Goal: Transaction & Acquisition: Purchase product/service

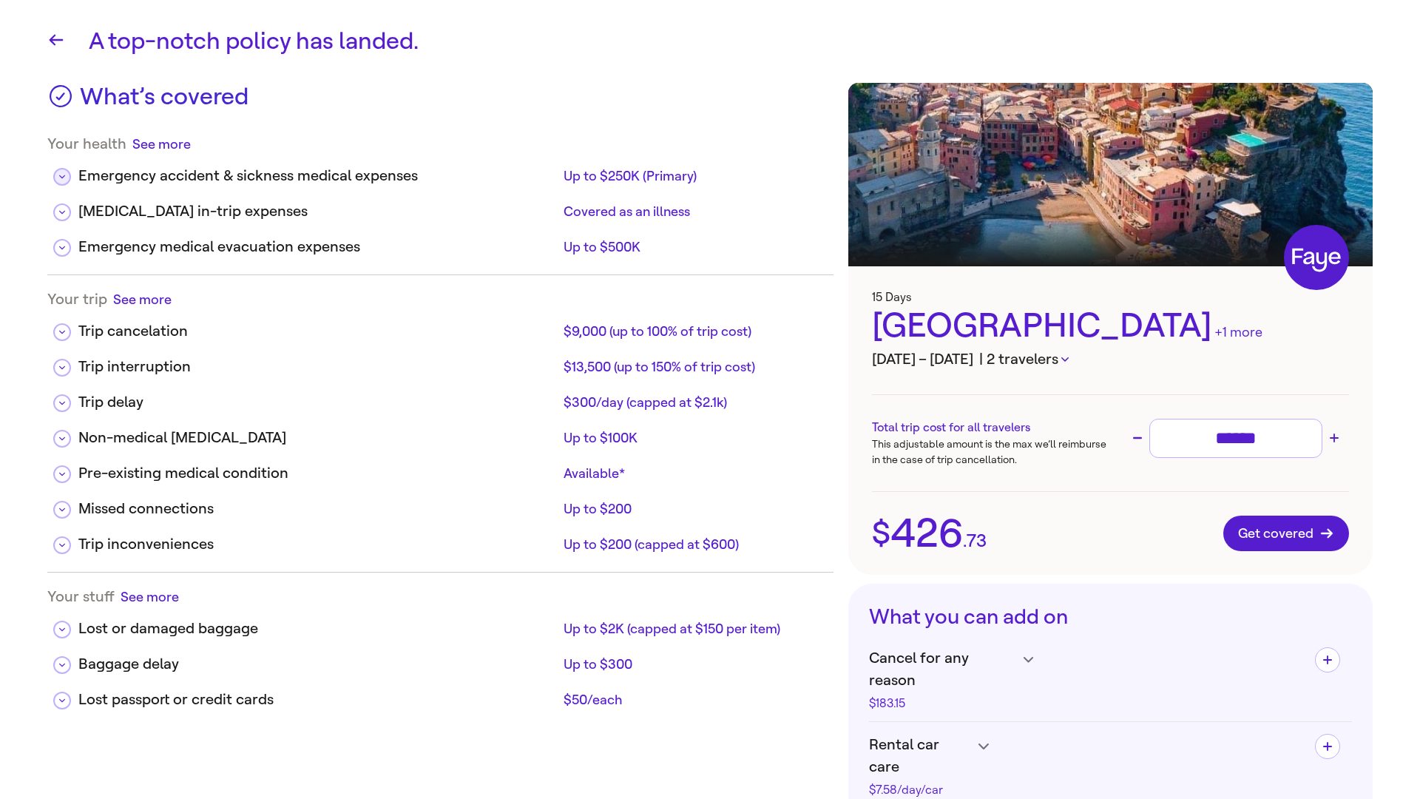
click at [62, 178] on icon at bounding box center [62, 176] width 6 height 7
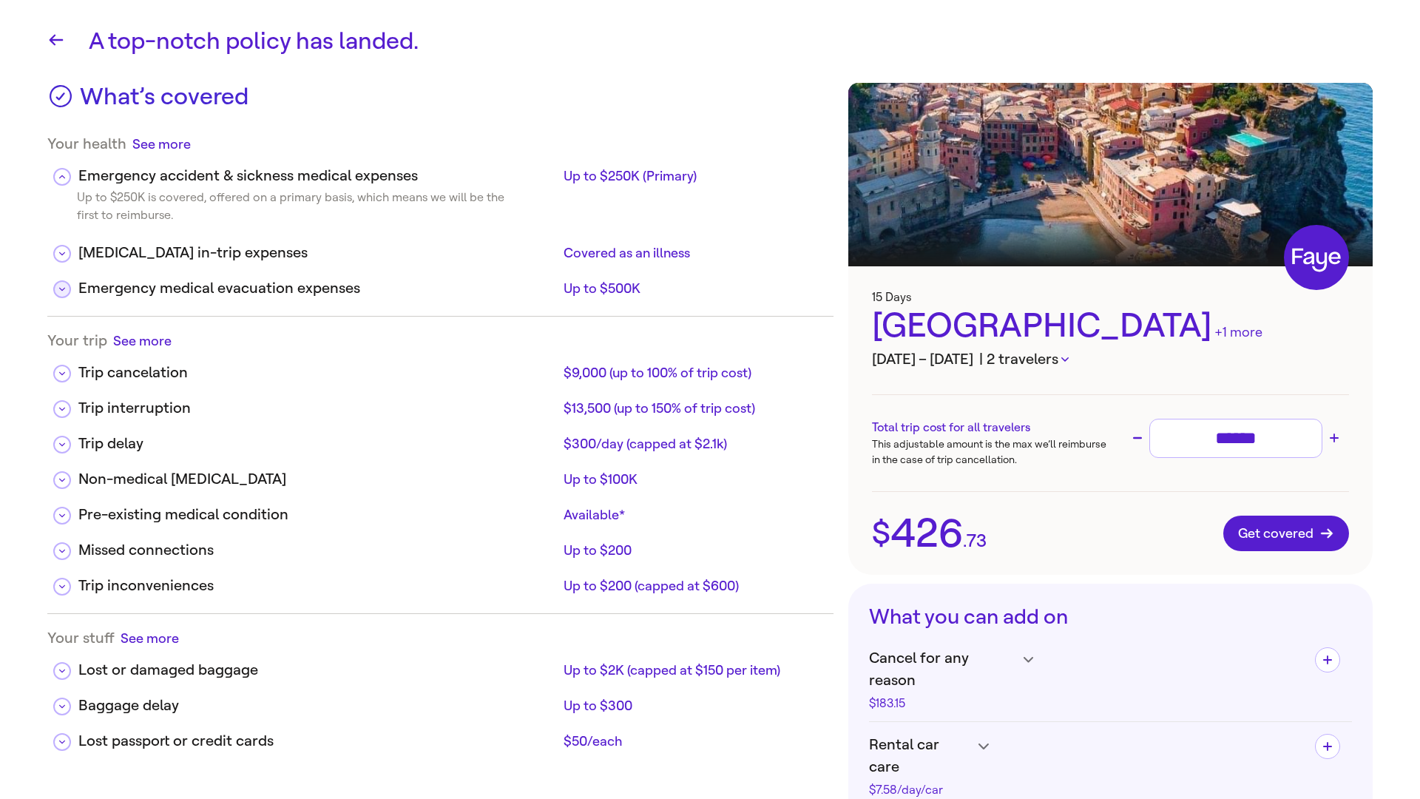
click at [68, 294] on button at bounding box center [62, 289] width 18 height 18
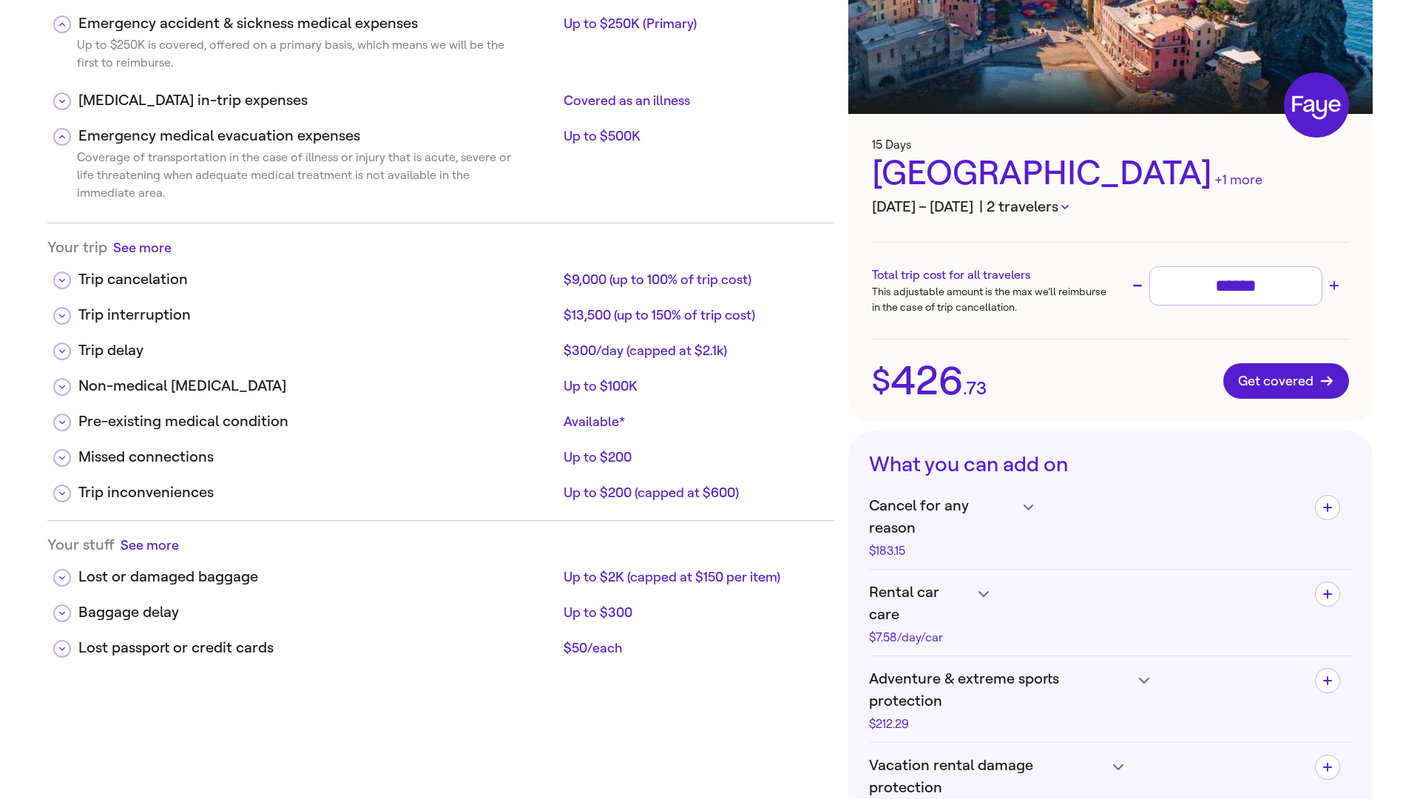
scroll to position [156, 0]
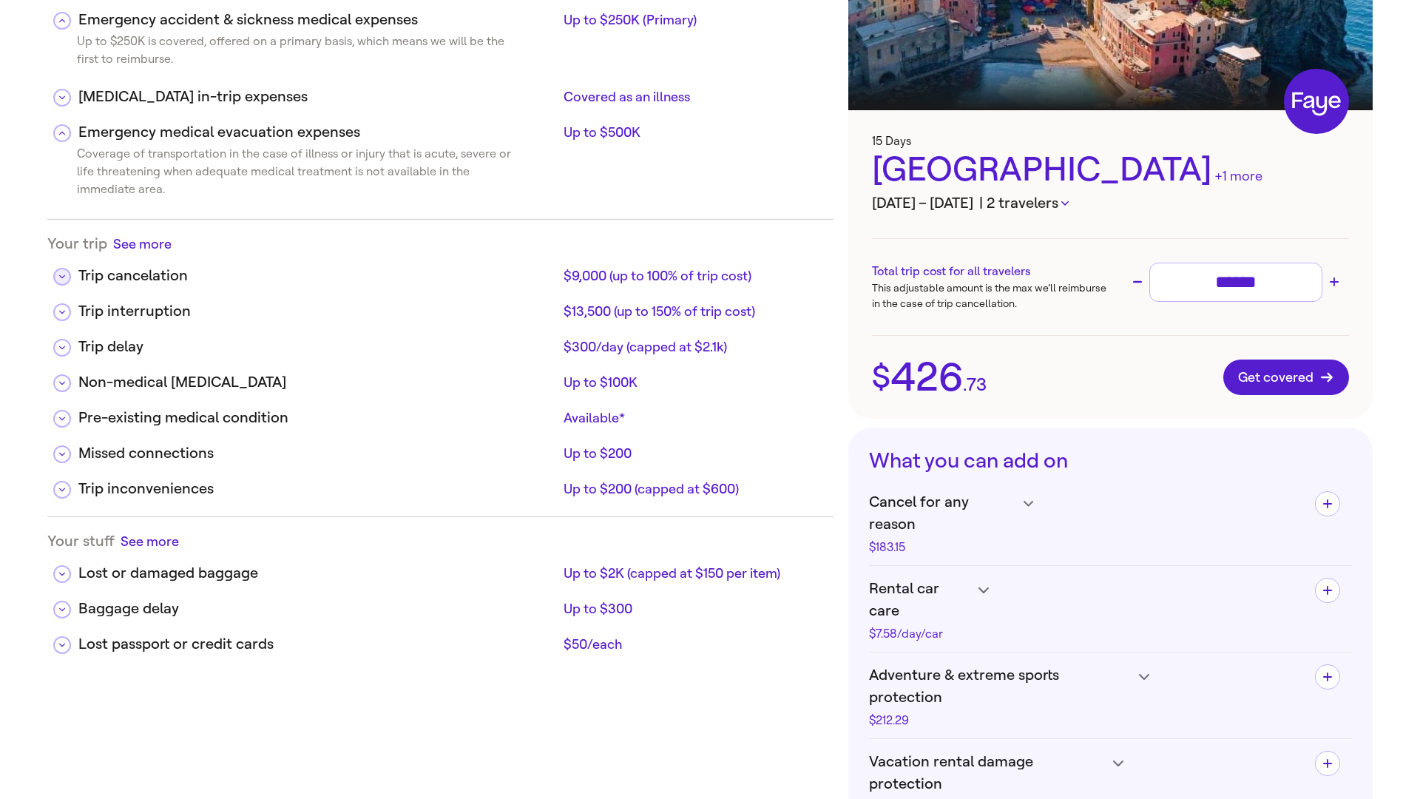
click at [58, 30] on button at bounding box center [62, 21] width 18 height 18
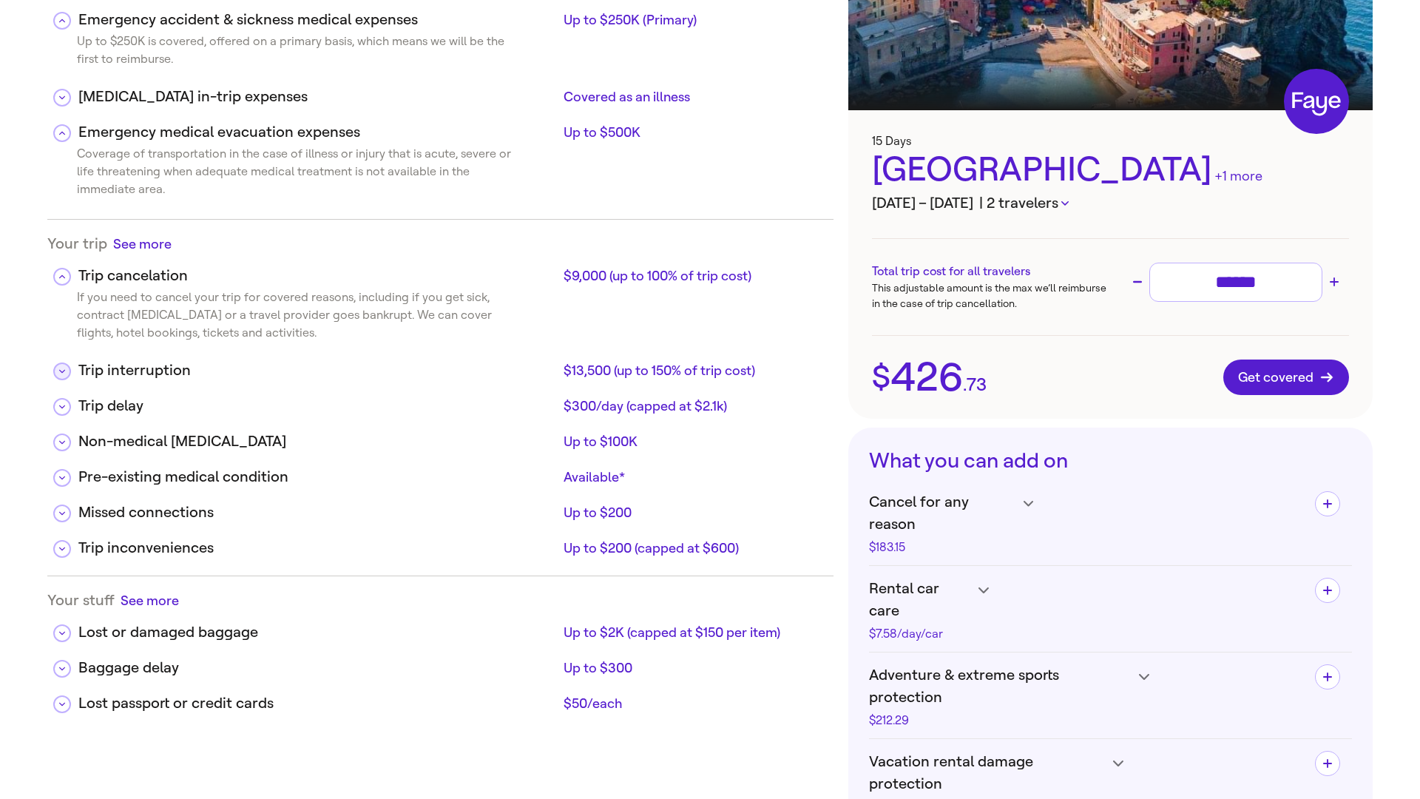
click at [62, 107] on button at bounding box center [62, 98] width 18 height 18
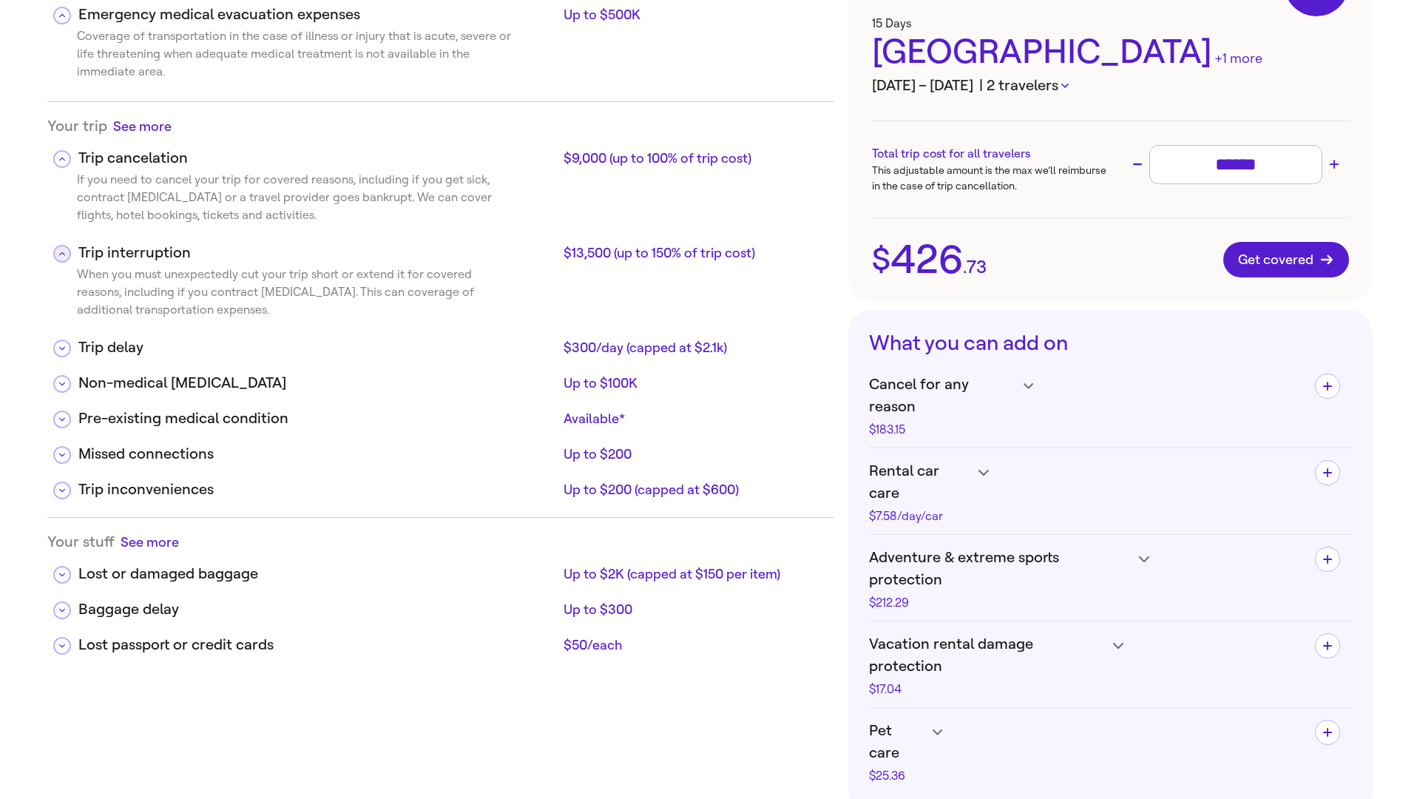
scroll to position [285, 0]
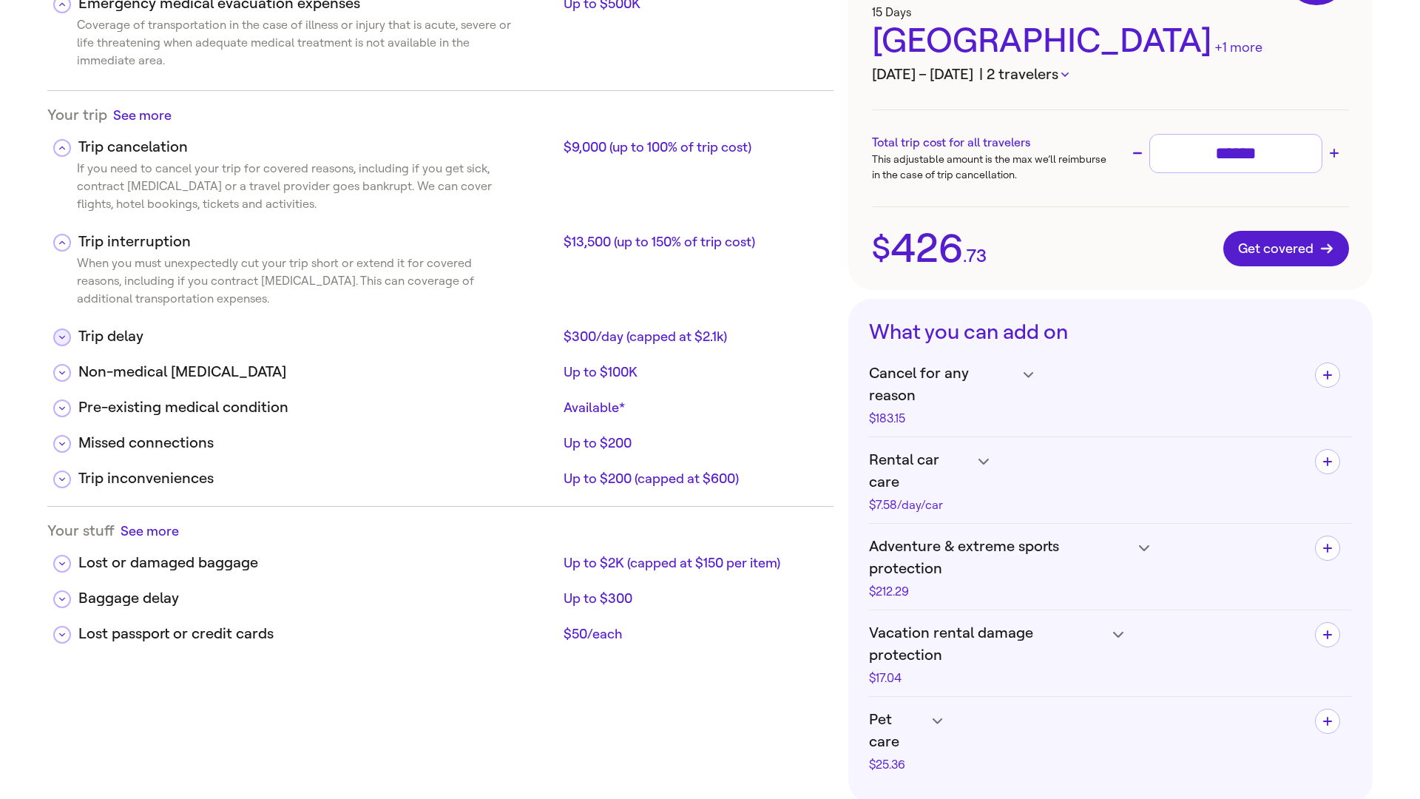
click at [64, 13] on button at bounding box center [62, 5] width 18 height 18
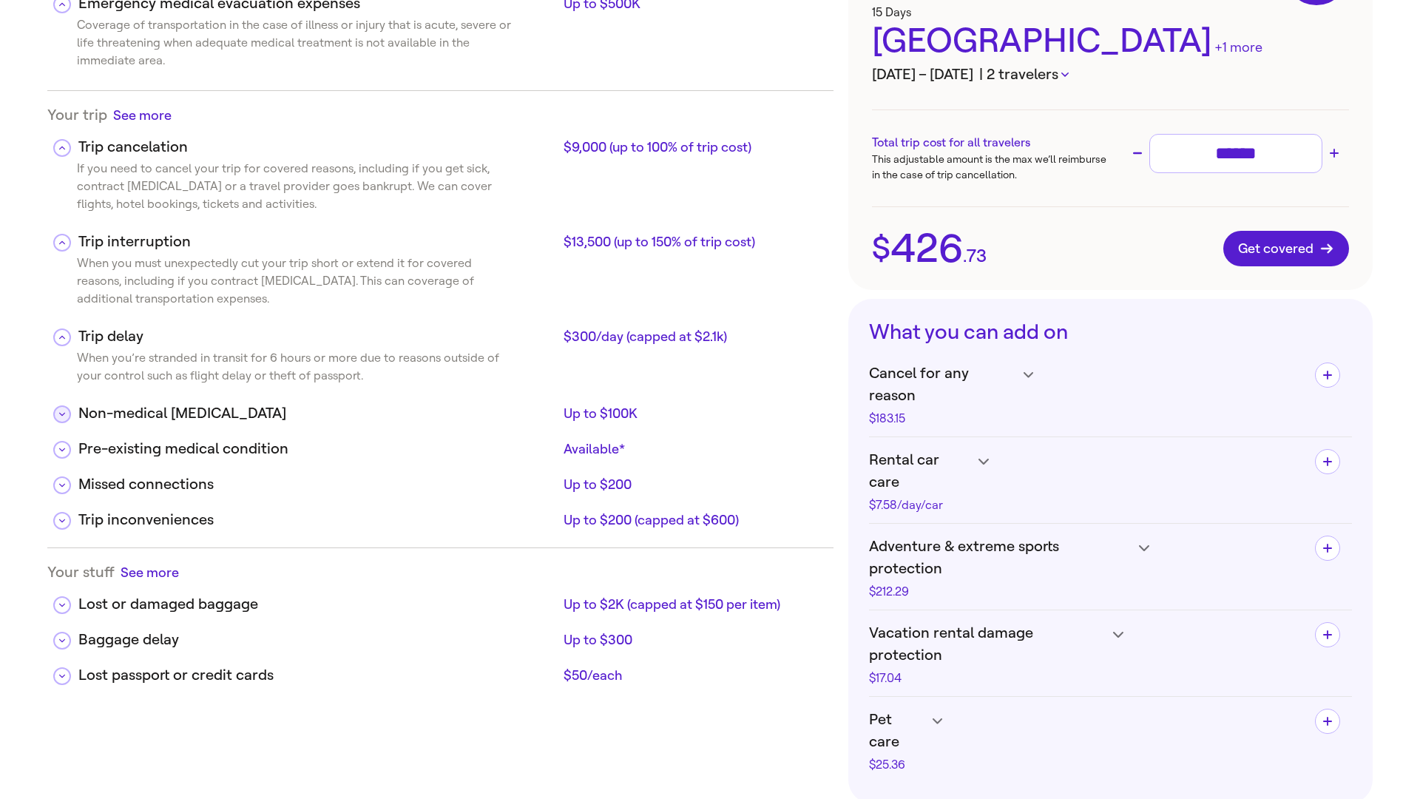
click at [68, 418] on button at bounding box center [62, 414] width 18 height 18
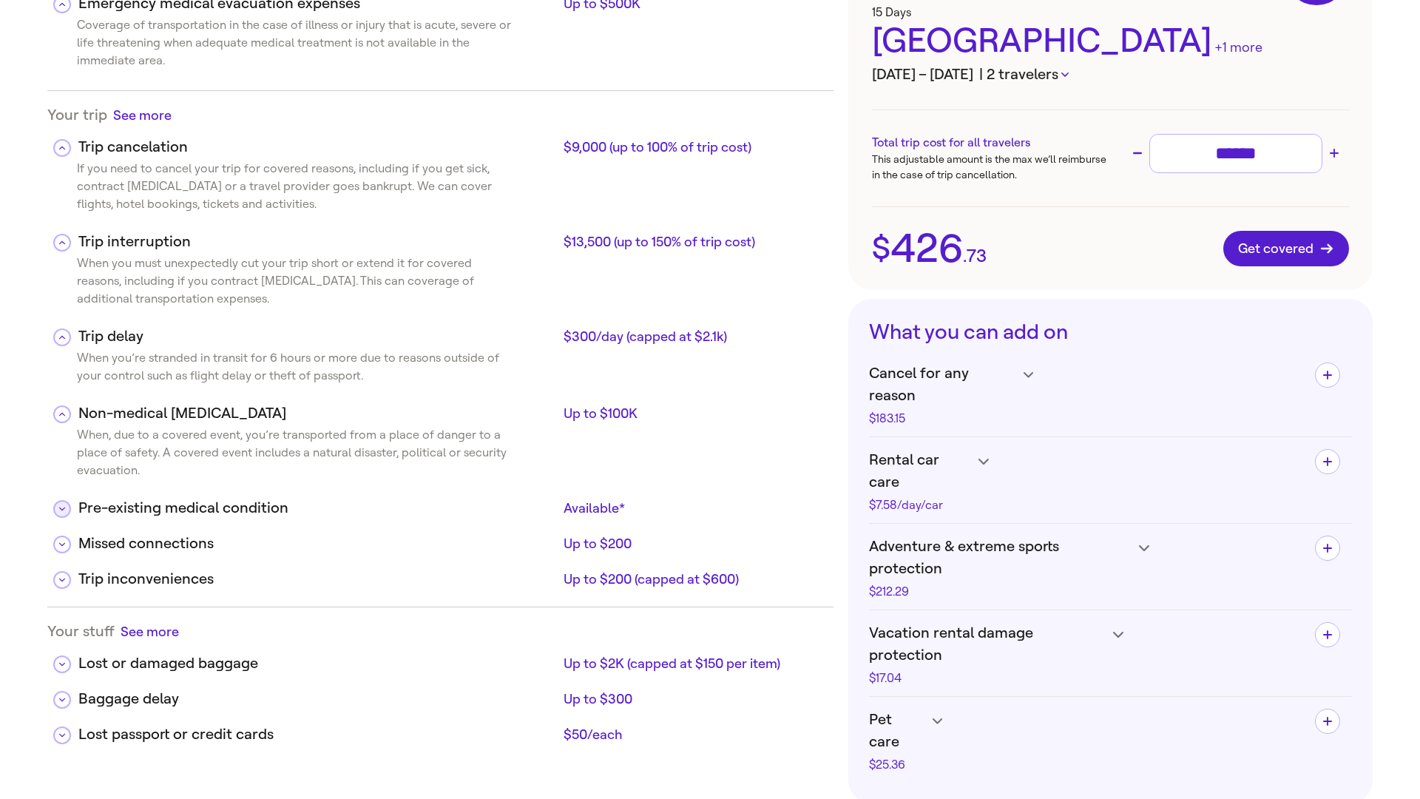
click at [64, 511] on icon at bounding box center [62, 508] width 6 height 7
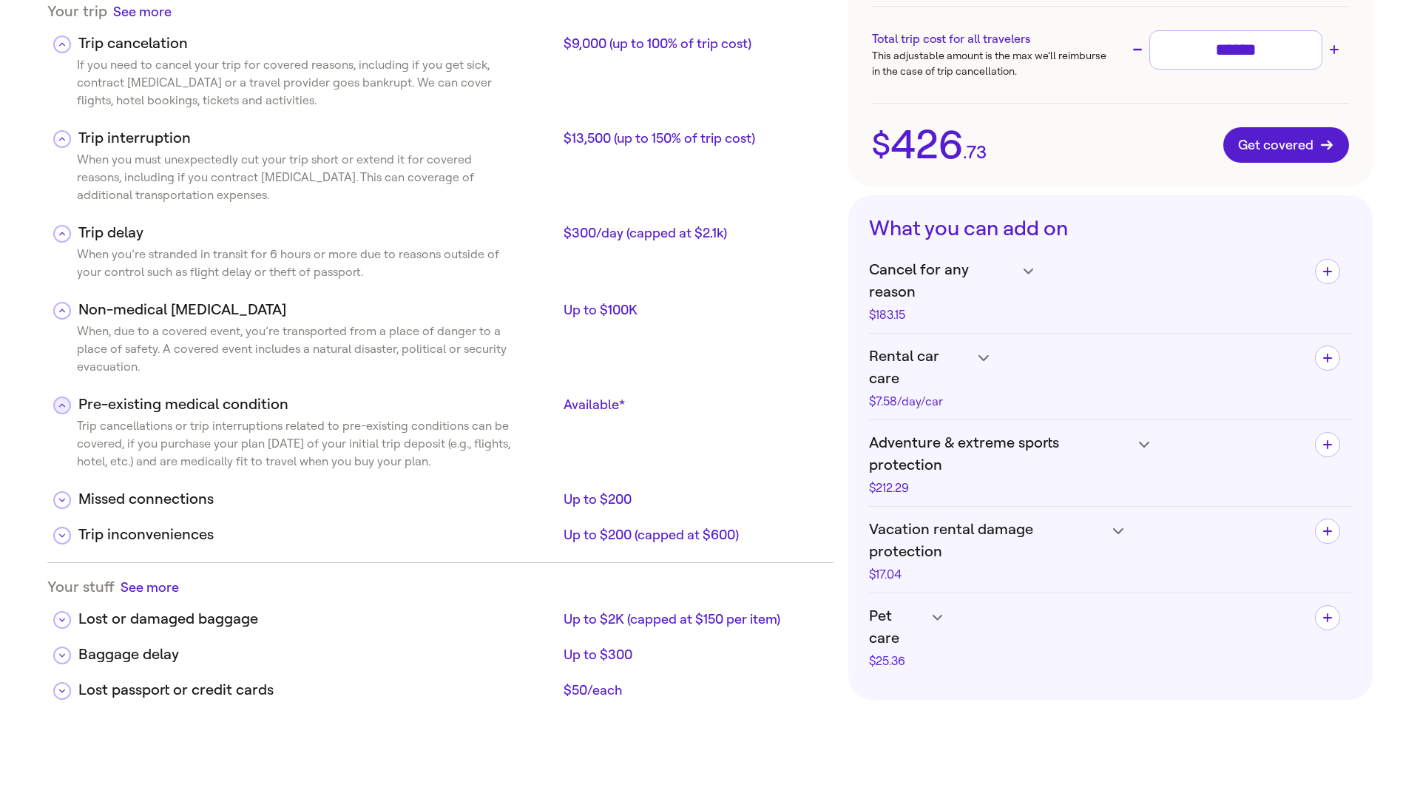
scroll to position [392, 0]
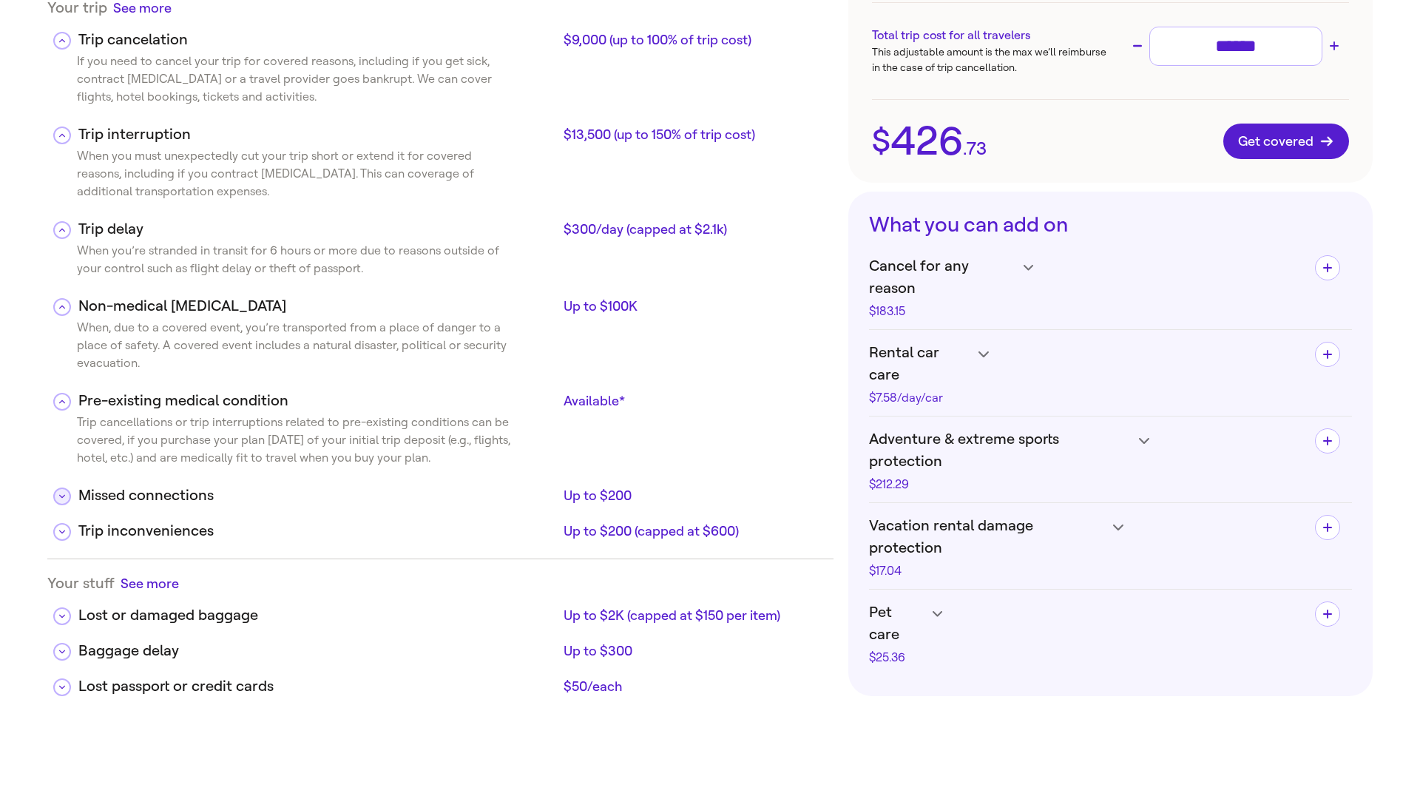
click at [64, 496] on icon at bounding box center [62, 497] width 6 height 4
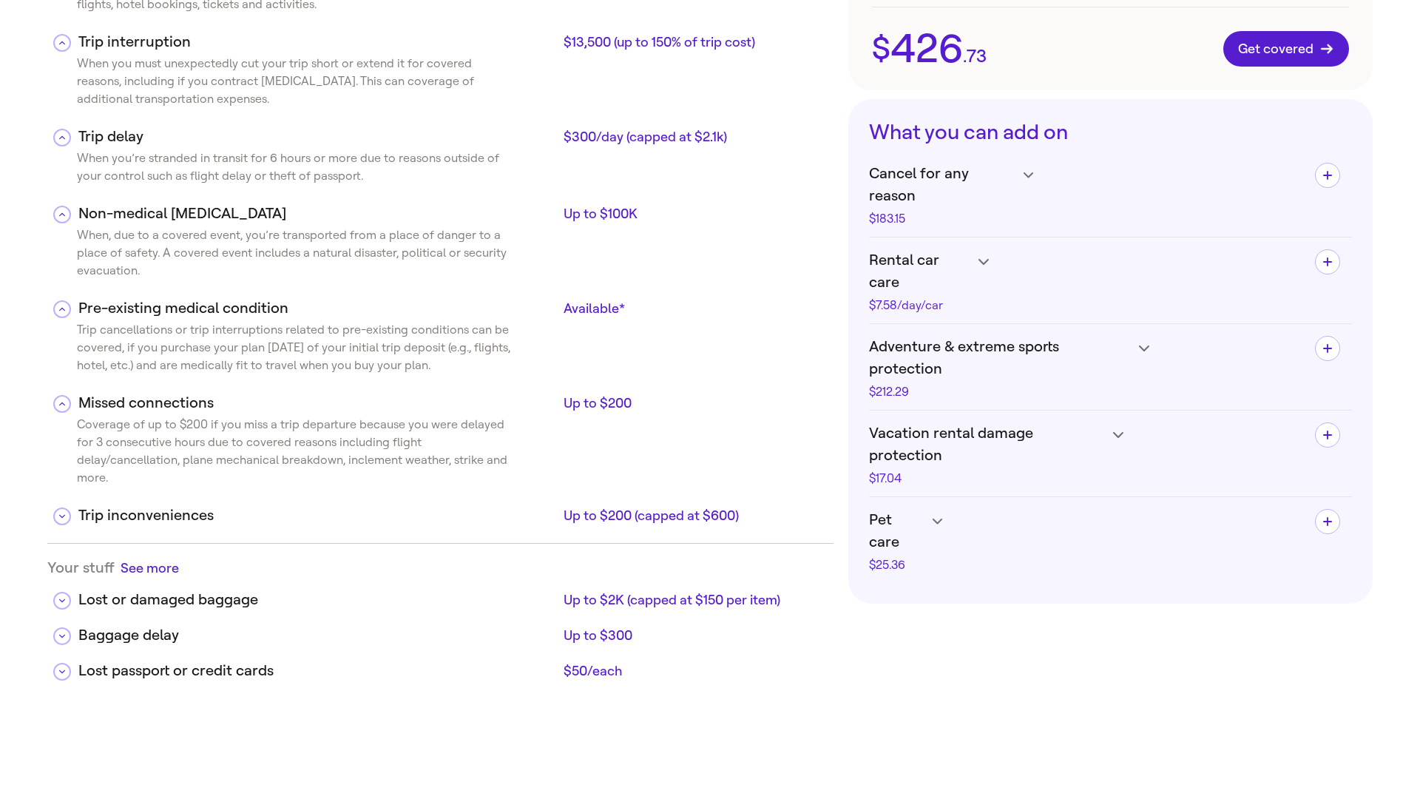
scroll to position [525, 0]
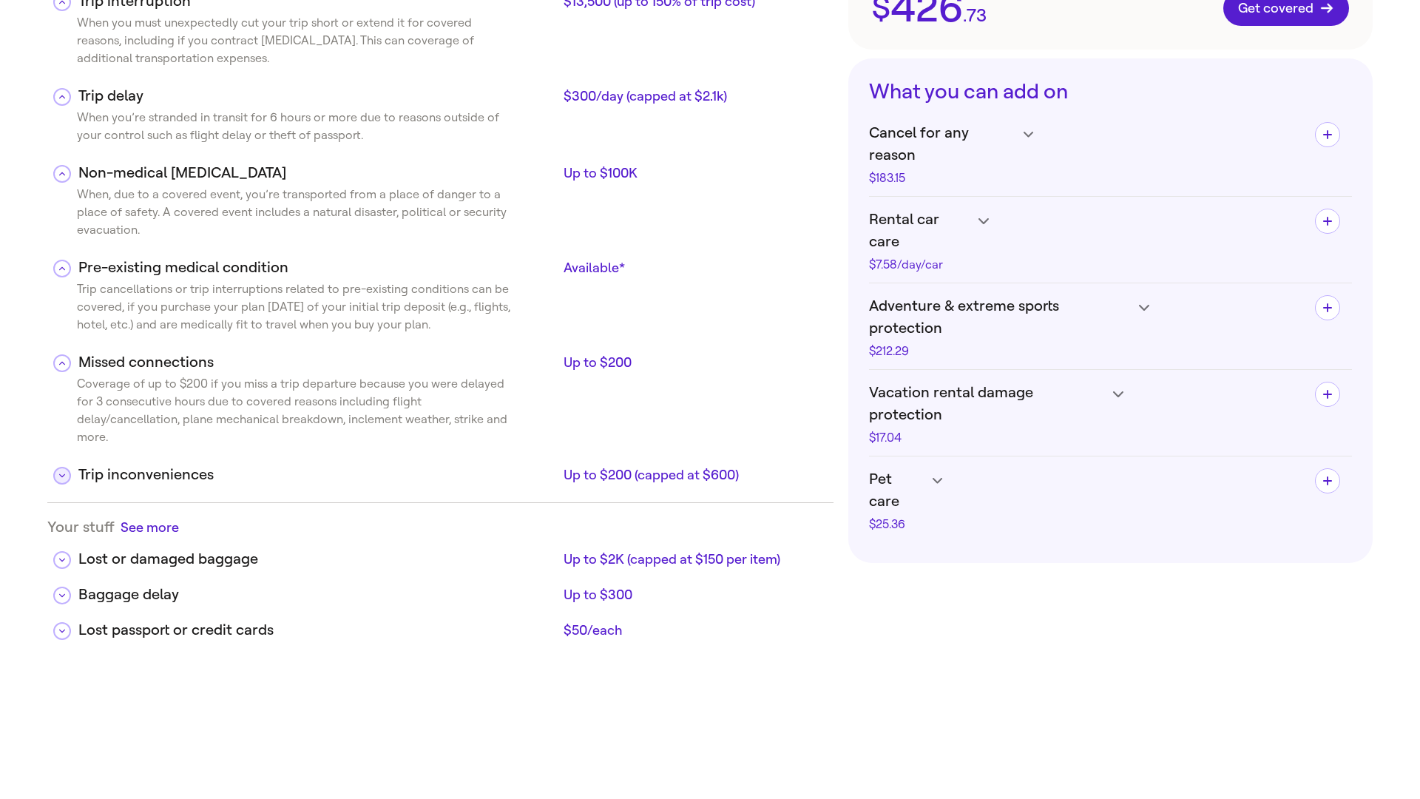
click at [61, 472] on icon at bounding box center [62, 475] width 6 height 7
